Goal: Task Accomplishment & Management: Manage account settings

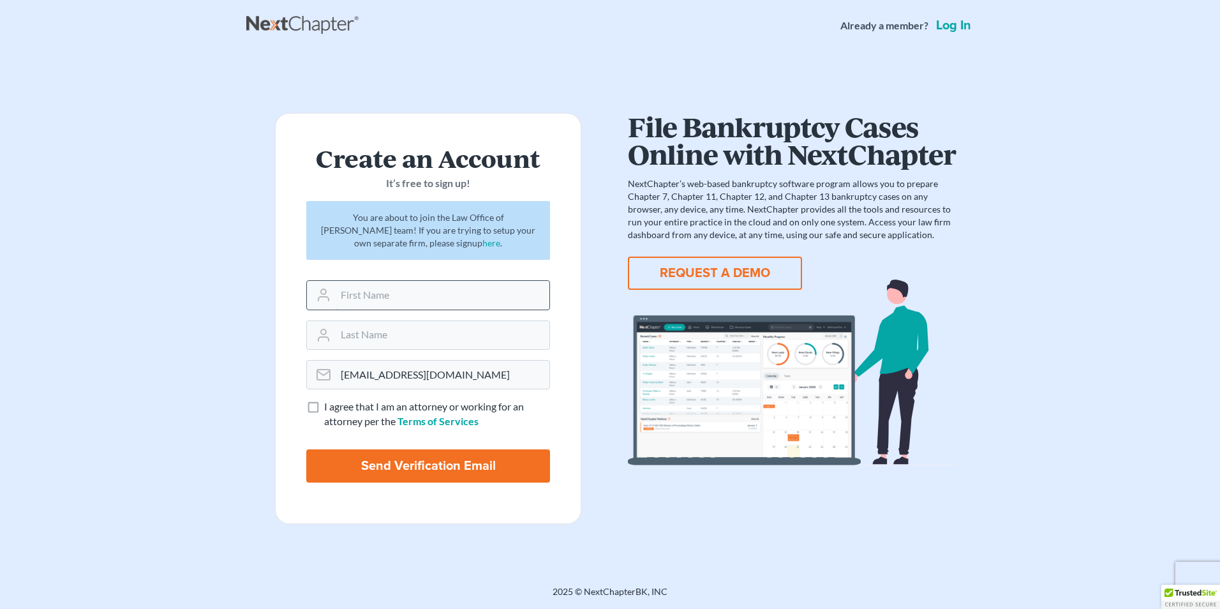
click at [400, 295] on input "text" at bounding box center [443, 295] width 214 height 28
type input "Kristy"
type input "Black"
click at [324, 410] on label "I agree that I am an attorney or working for an attorney per the Terms of Servi…" at bounding box center [437, 414] width 226 height 29
click at [329, 408] on input "I agree that I am an attorney or working for an attorney per the Terms of Servi…" at bounding box center [333, 404] width 8 height 8
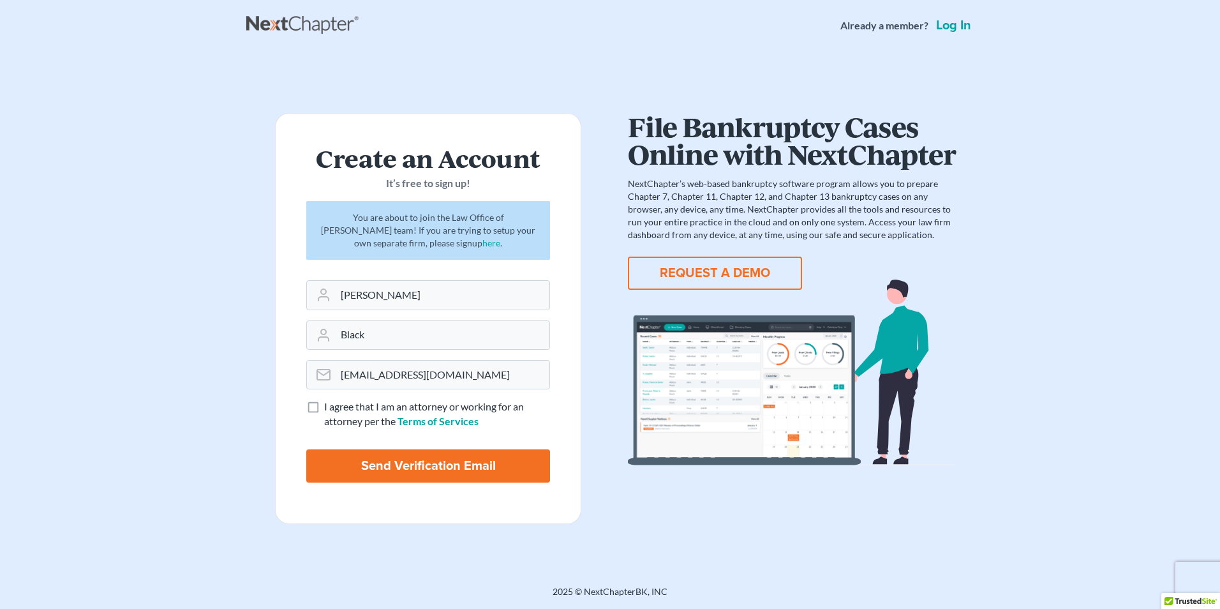
checkbox input "true"
click at [407, 456] on input "Send Verification Email" at bounding box center [428, 465] width 244 height 33
type input "Thinking..."
drag, startPoint x: 484, startPoint y: 373, endPoint x: 325, endPoint y: 375, distance: 158.3
click at [325, 375] on div "bankruptcyservices@gmail.com is already in use for another account" at bounding box center [428, 374] width 244 height 29
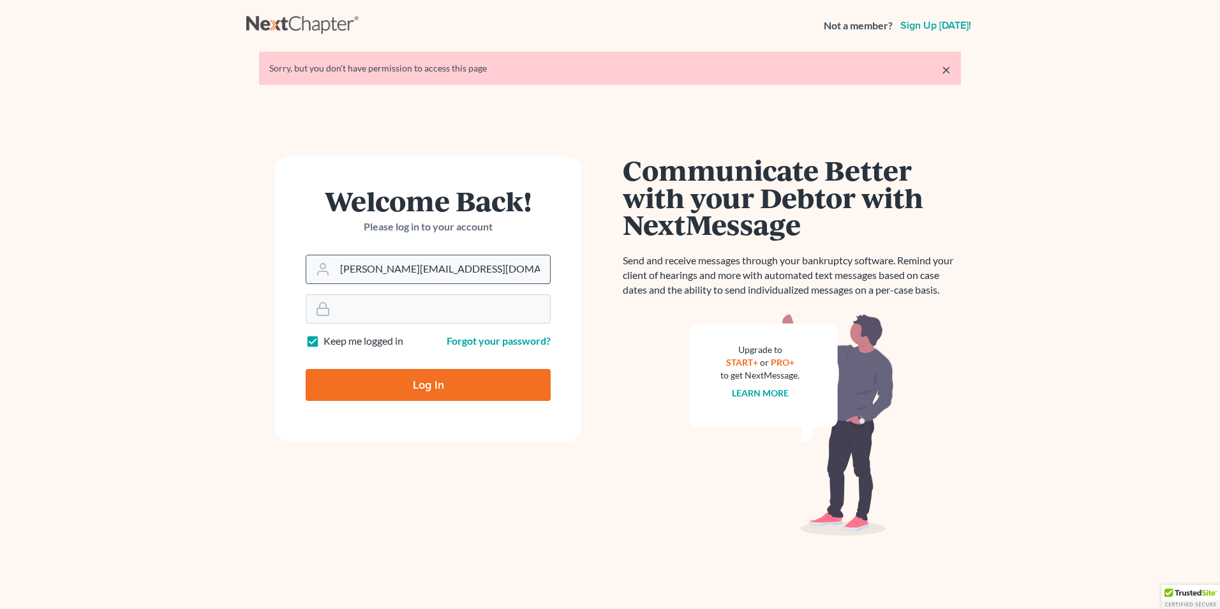
click at [478, 273] on input "[PERSON_NAME][EMAIL_ADDRESS][DOMAIN_NAME]" at bounding box center [442, 269] width 215 height 28
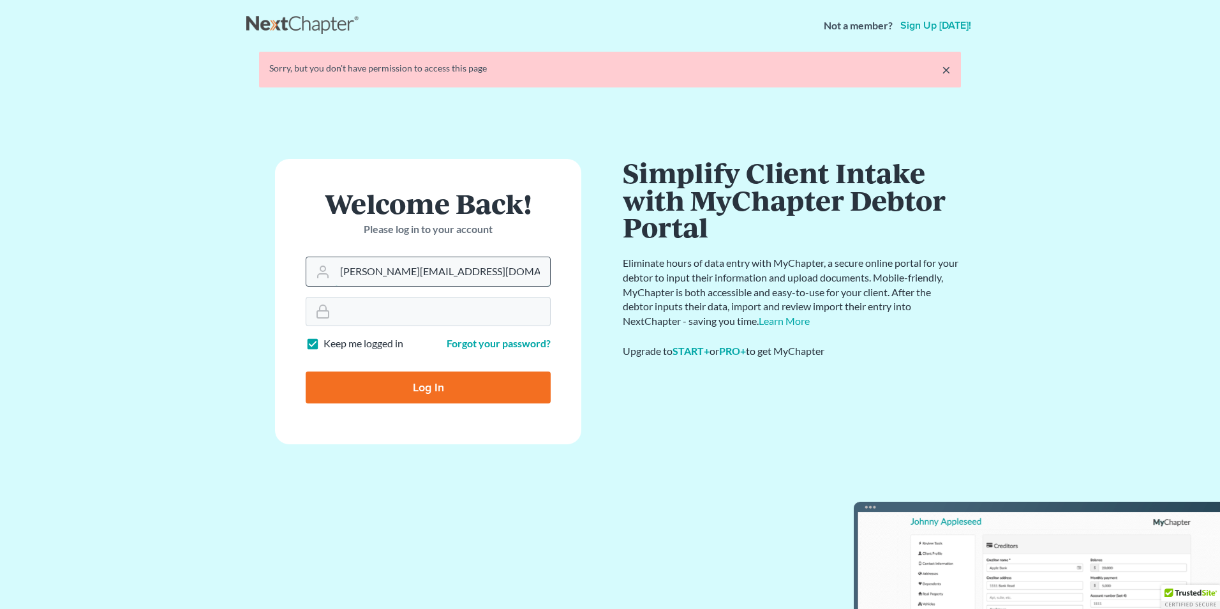
click at [339, 274] on form "Welcome Back! Please log in to your account Email Address kristy@attorneydebtfi…" at bounding box center [428, 301] width 306 height 285
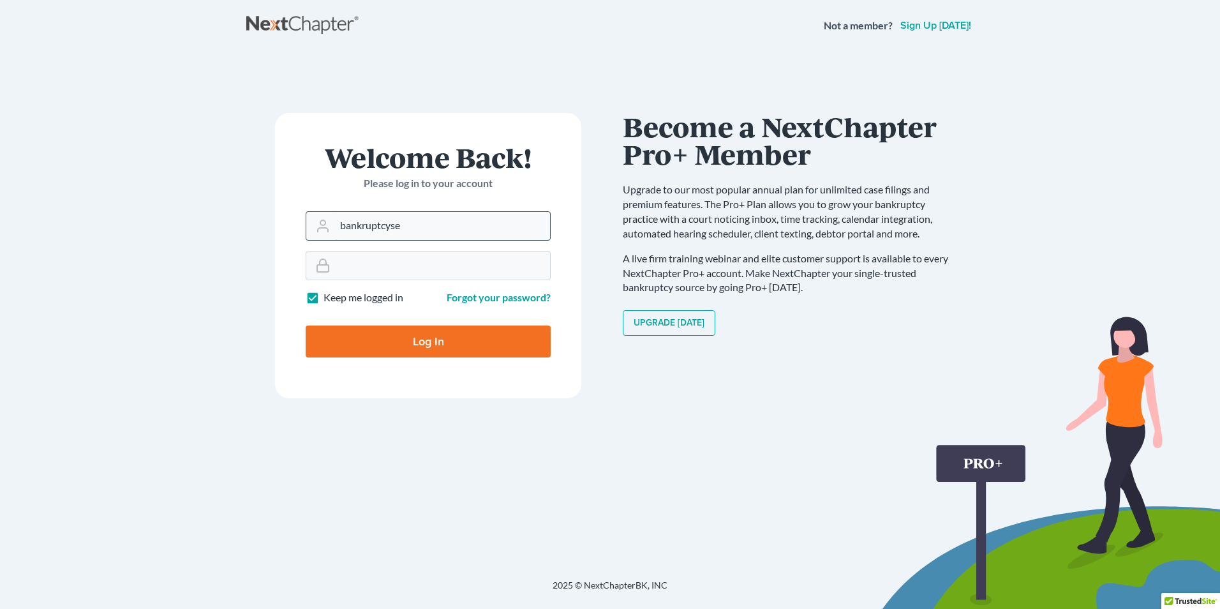
type input "bankruptcyservices@gmail.com"
click at [434, 336] on input "Log In" at bounding box center [428, 341] width 245 height 32
type input "Thinking..."
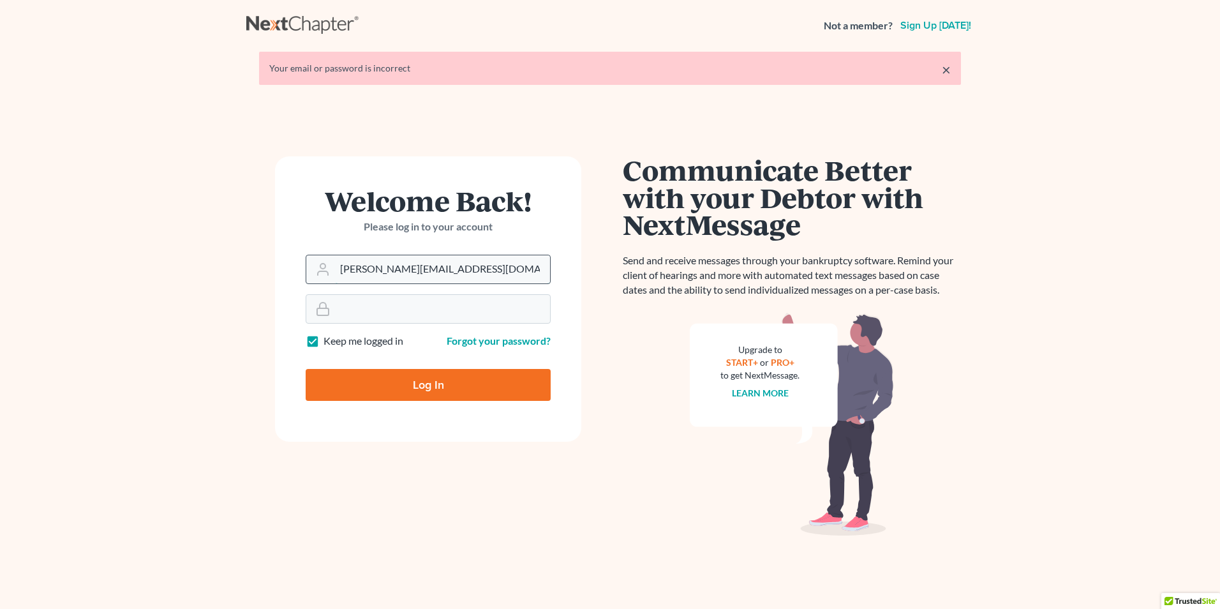
click at [506, 272] on input "[PERSON_NAME][EMAIL_ADDRESS][DOMAIN_NAME]" at bounding box center [442, 269] width 215 height 28
drag, startPoint x: 512, startPoint y: 271, endPoint x: 285, endPoint y: 277, distance: 227.3
click at [285, 277] on form "Welcome Back! Please log in to your account Email Address [PERSON_NAME][EMAIL_A…" at bounding box center [428, 298] width 306 height 285
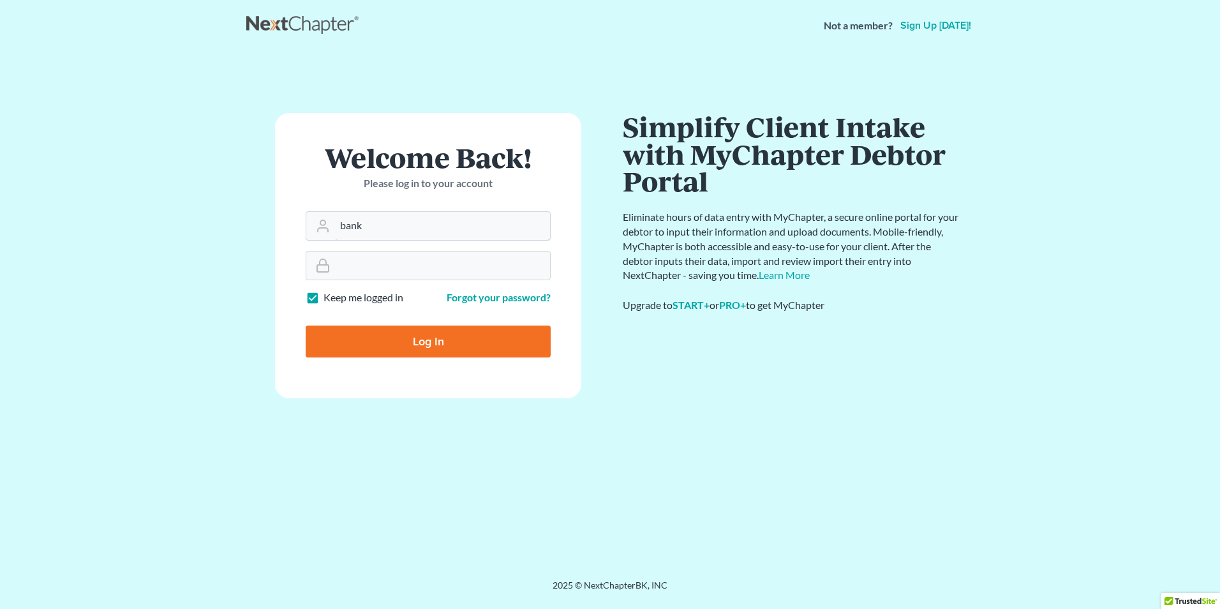
type input "[EMAIL_ADDRESS][DOMAIN_NAME]"
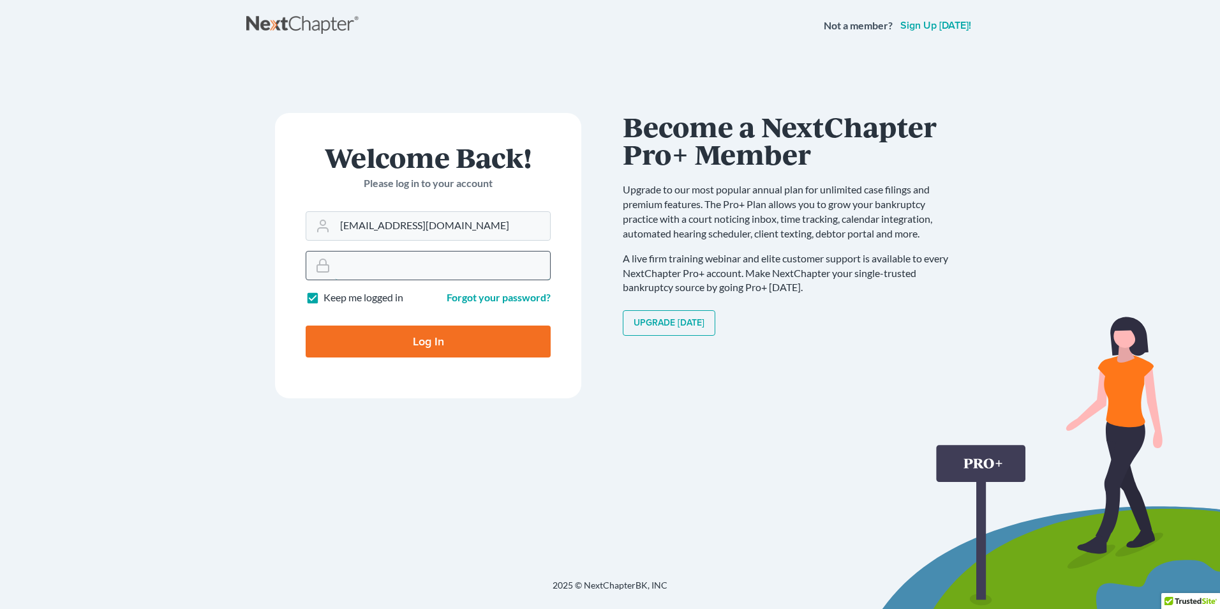
click at [330, 267] on div at bounding box center [428, 265] width 245 height 29
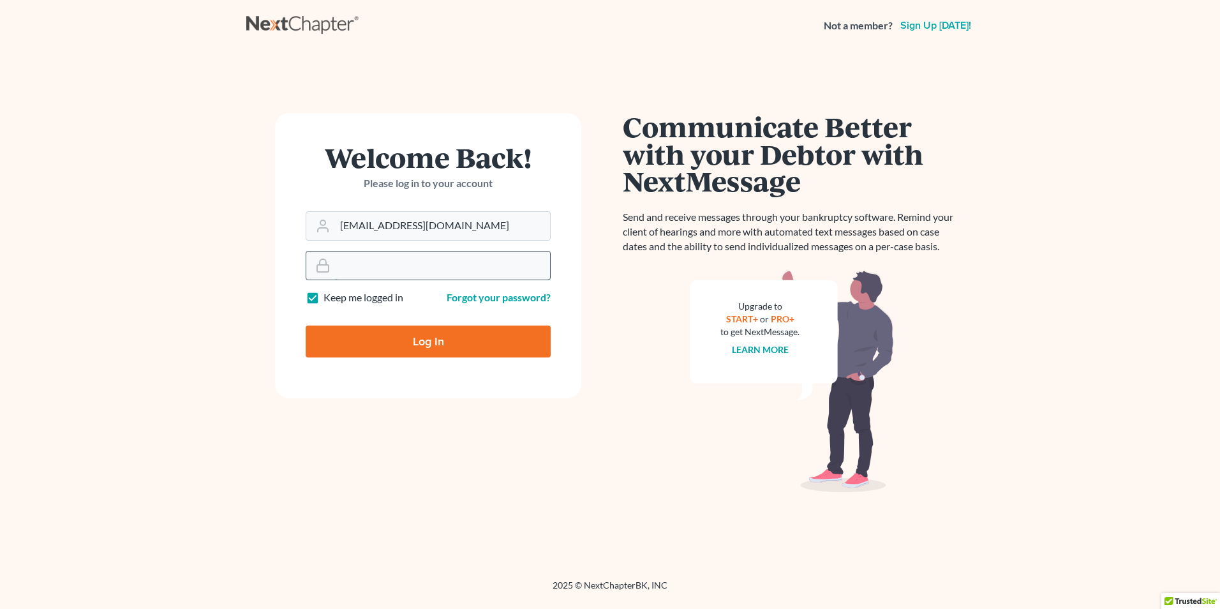
click at [306, 325] on input "Log In" at bounding box center [428, 341] width 245 height 32
type input "Thinking..."
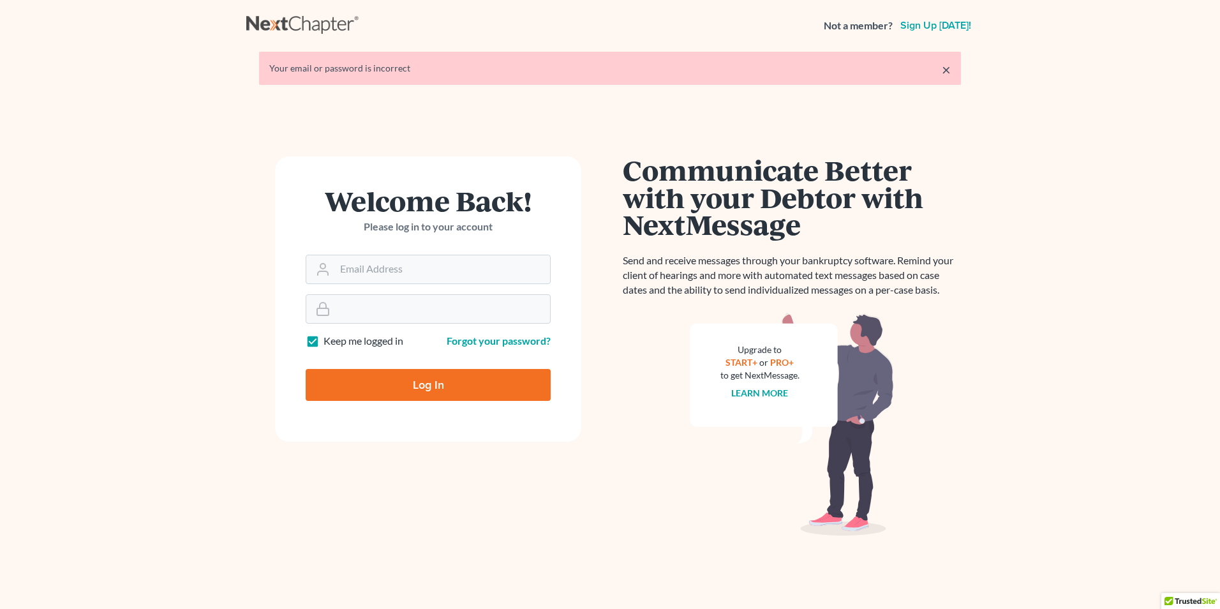
type input "[PERSON_NAME][EMAIL_ADDRESS][DOMAIN_NAME]"
click at [502, 341] on link "Forgot your password?" at bounding box center [499, 340] width 104 height 12
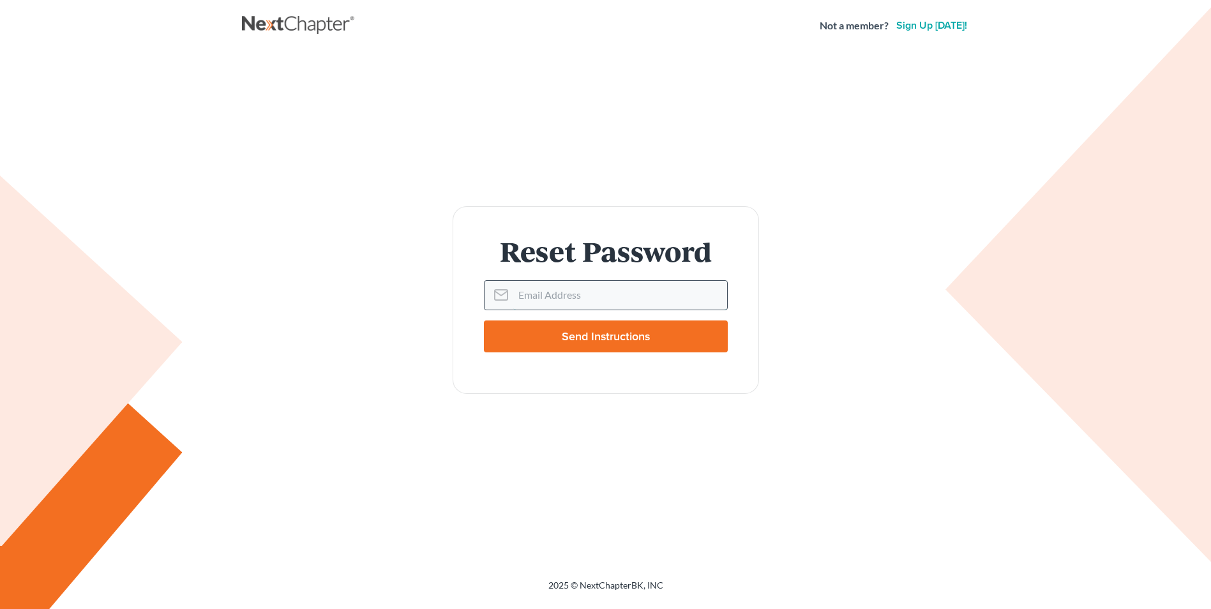
click at [594, 298] on input "Email Address" at bounding box center [620, 295] width 214 height 28
type input "[EMAIL_ADDRESS][DOMAIN_NAME]"
click at [588, 342] on input "Send Instructions" at bounding box center [606, 336] width 244 height 32
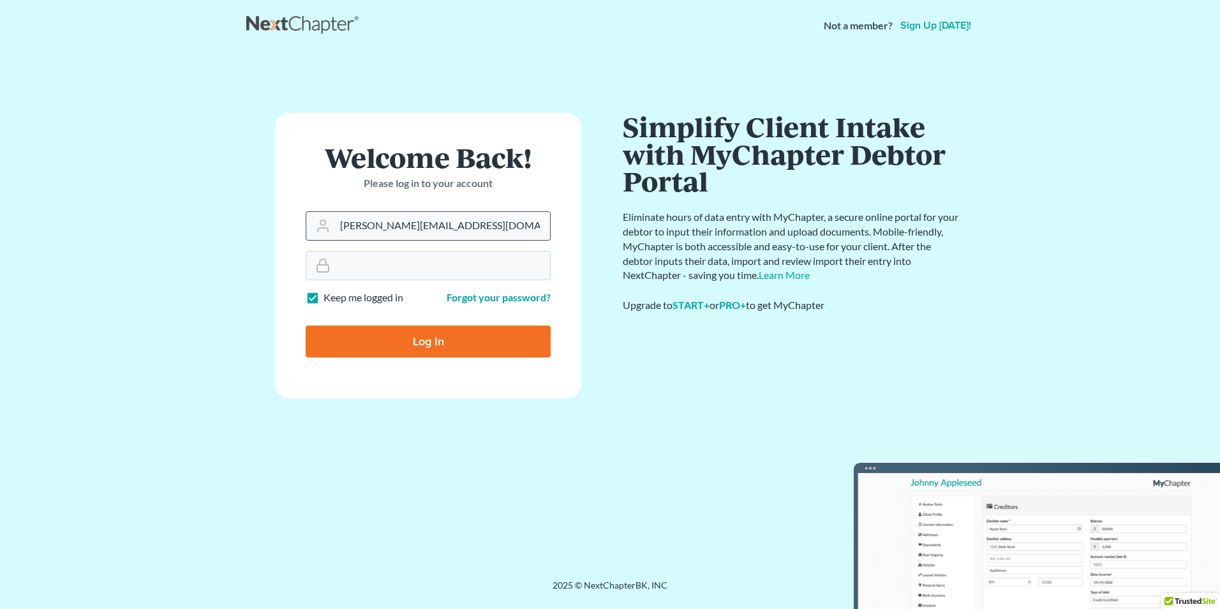
click at [468, 232] on input "[PERSON_NAME][EMAIL_ADDRESS][DOMAIN_NAME]" at bounding box center [442, 226] width 215 height 28
drag, startPoint x: 501, startPoint y: 226, endPoint x: 266, endPoint y: 235, distance: 235.0
click at [266, 235] on div "Welcome Back! Please log in to your account Email Address [PERSON_NAME][EMAIL_A…" at bounding box center [428, 315] width 364 height 405
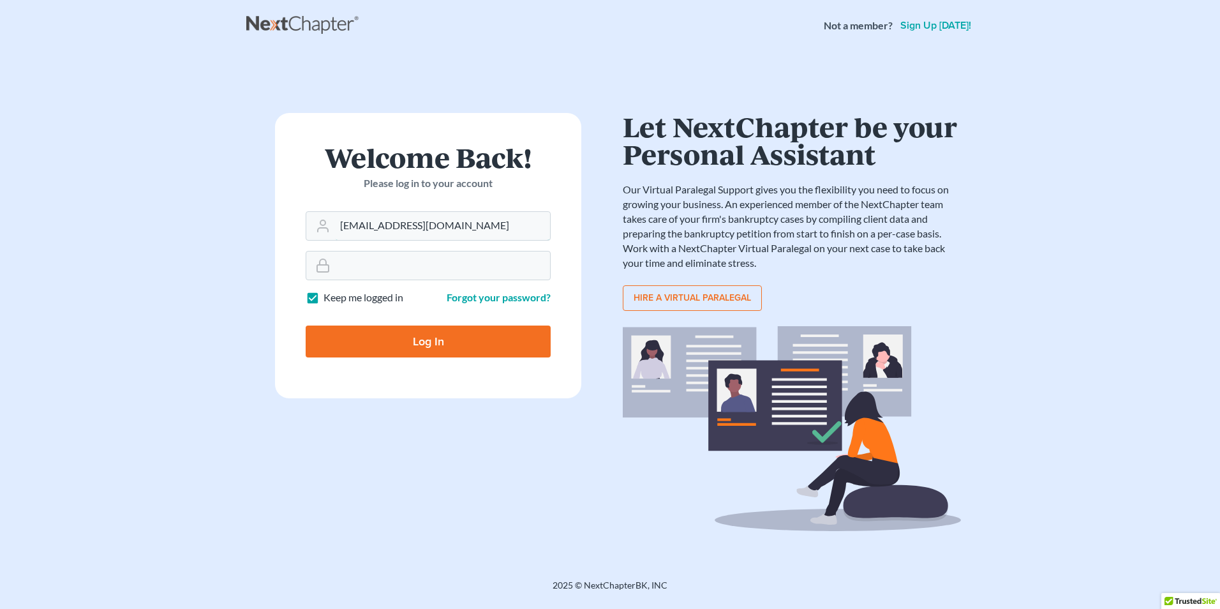
type input "[EMAIL_ADDRESS][DOMAIN_NAME]"
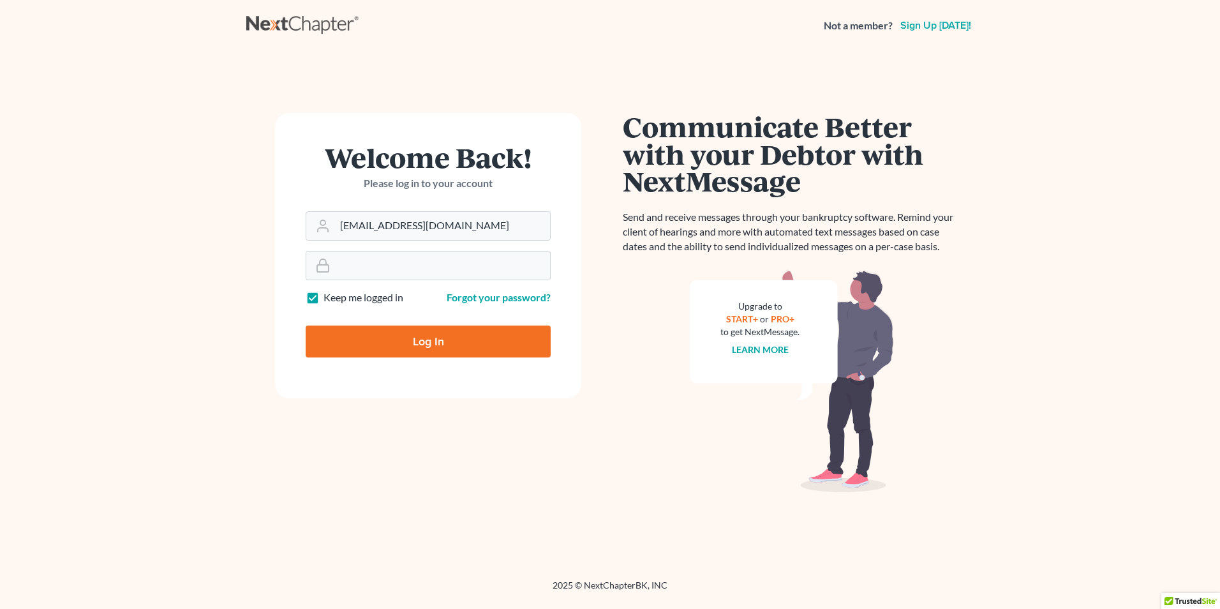
click at [336, 347] on input "Log In" at bounding box center [428, 341] width 245 height 32
type input "Thinking..."
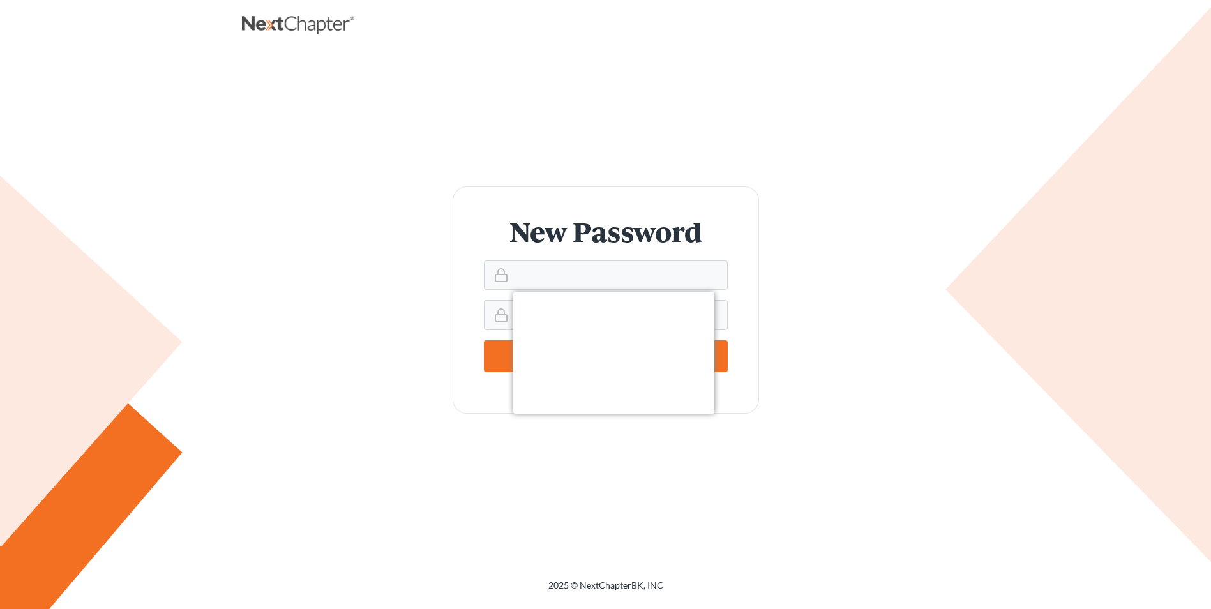
click at [810, 314] on div "New Password Save Password" at bounding box center [606, 299] width 702 height 227
click at [492, 286] on div at bounding box center [606, 274] width 244 height 29
click at [368, 292] on div "New Password Save Password" at bounding box center [606, 299] width 702 height 227
